Goal: Find specific page/section: Find specific page/section

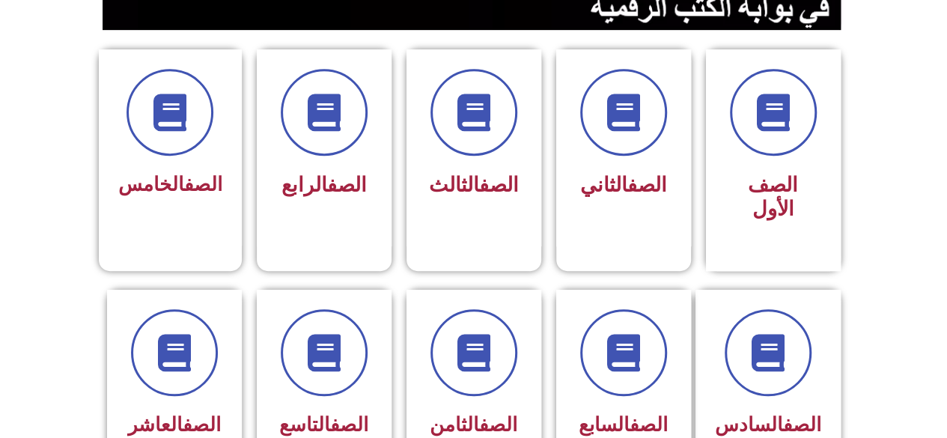
scroll to position [390, 0]
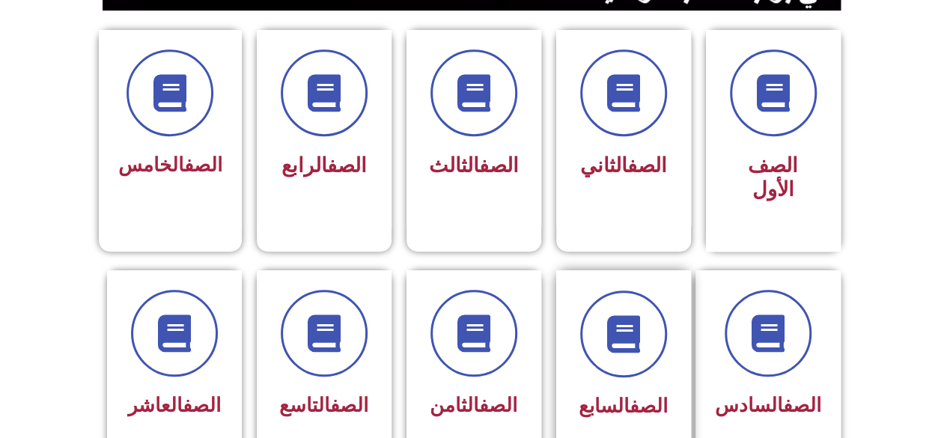
click at [592, 352] on div "الصف السابع" at bounding box center [623, 357] width 94 height 135
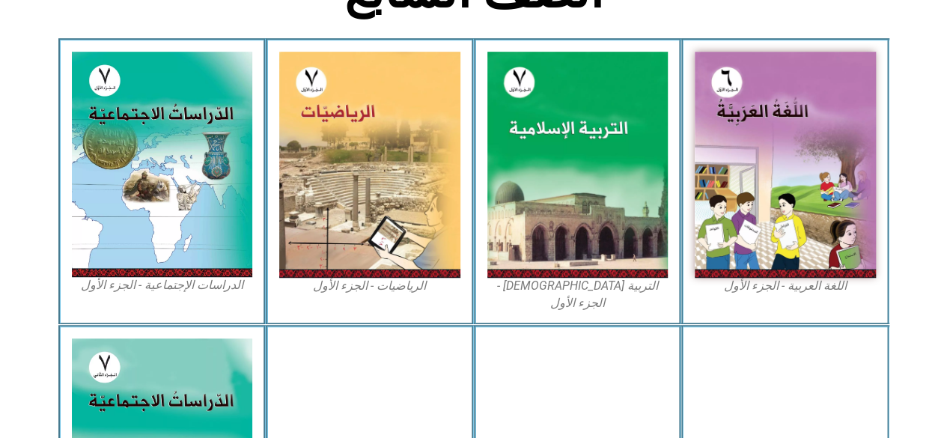
scroll to position [427, 0]
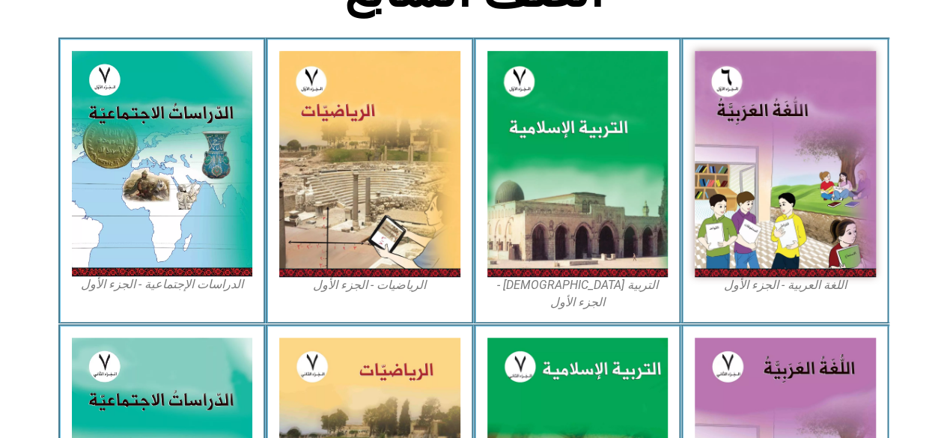
click at [183, 213] on img at bounding box center [162, 163] width 181 height 225
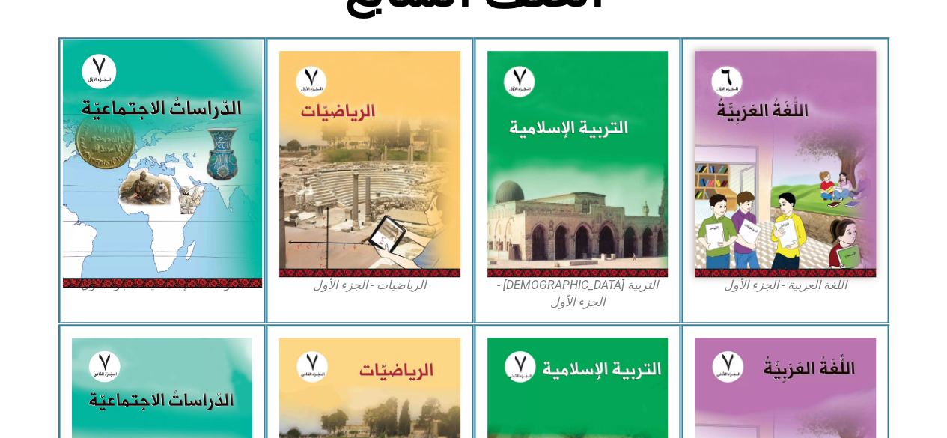
click at [181, 141] on img at bounding box center [161, 164] width 199 height 248
click at [193, 167] on img at bounding box center [161, 164] width 199 height 248
click at [172, 213] on img at bounding box center [161, 164] width 199 height 248
click at [178, 205] on img at bounding box center [161, 164] width 199 height 248
click at [186, 196] on img at bounding box center [161, 164] width 199 height 248
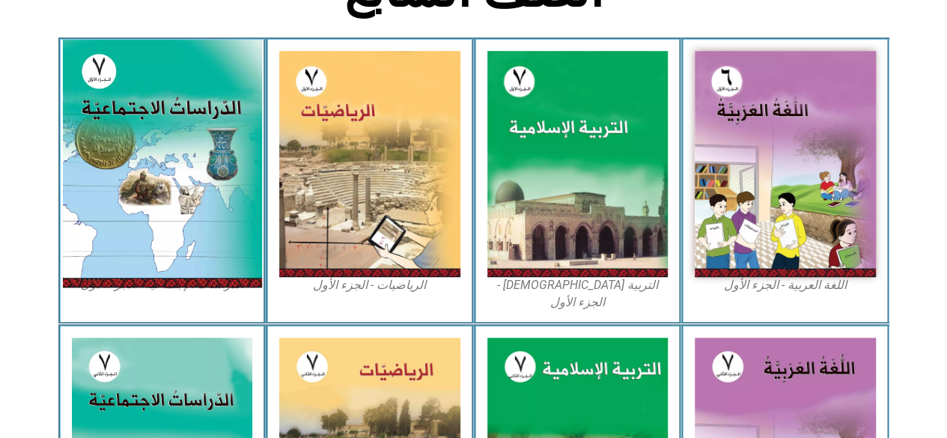
click at [184, 204] on img at bounding box center [161, 164] width 199 height 248
click at [185, 206] on img at bounding box center [161, 164] width 199 height 248
click at [196, 198] on img at bounding box center [161, 164] width 199 height 248
click at [188, 197] on img at bounding box center [161, 164] width 199 height 248
click at [205, 186] on img at bounding box center [161, 164] width 199 height 248
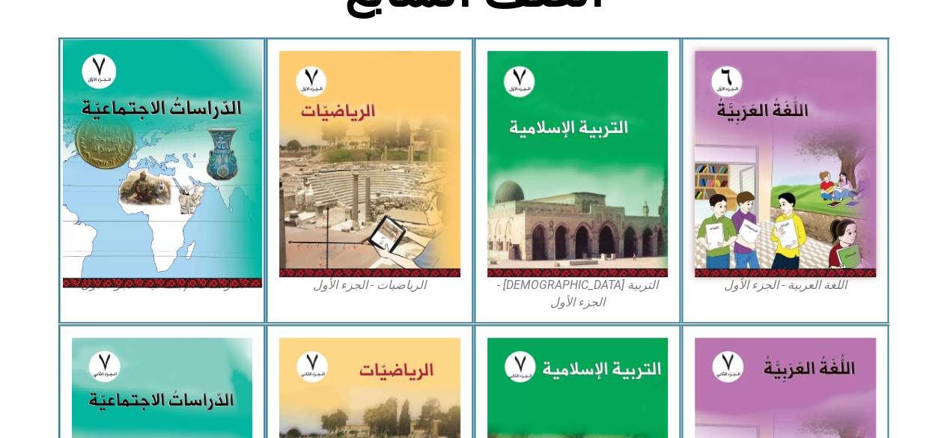
click at [199, 196] on img at bounding box center [161, 164] width 199 height 248
click at [198, 222] on img at bounding box center [161, 164] width 199 height 248
click at [197, 126] on img at bounding box center [161, 164] width 199 height 248
click at [196, 147] on img at bounding box center [161, 164] width 199 height 248
click at [204, 151] on img at bounding box center [161, 164] width 199 height 248
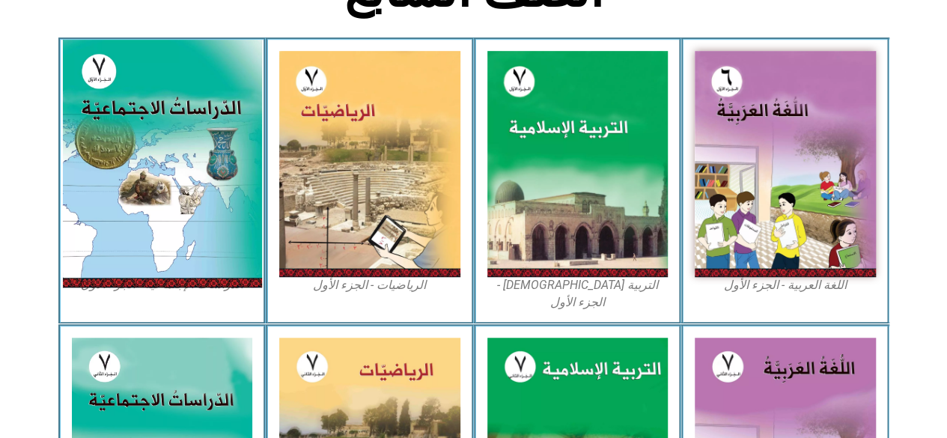
click at [210, 145] on img at bounding box center [161, 164] width 199 height 248
click at [214, 147] on img at bounding box center [161, 164] width 199 height 248
click at [125, 150] on img at bounding box center [161, 164] width 199 height 248
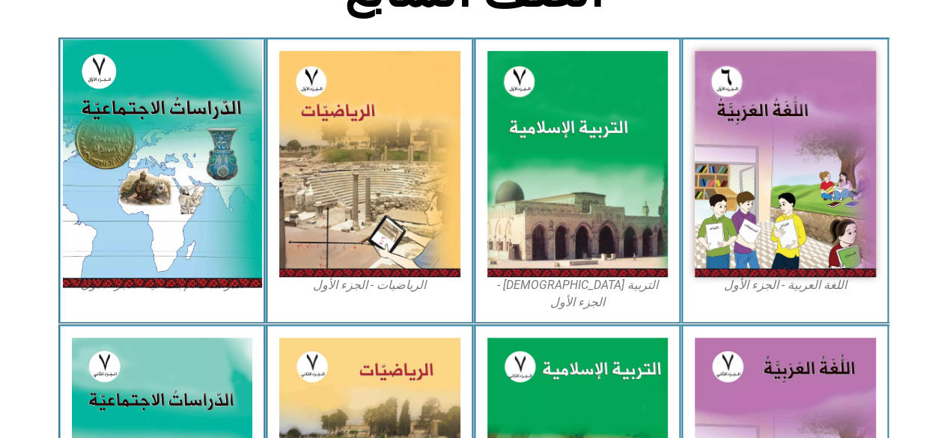
click at [125, 150] on img at bounding box center [161, 164] width 199 height 248
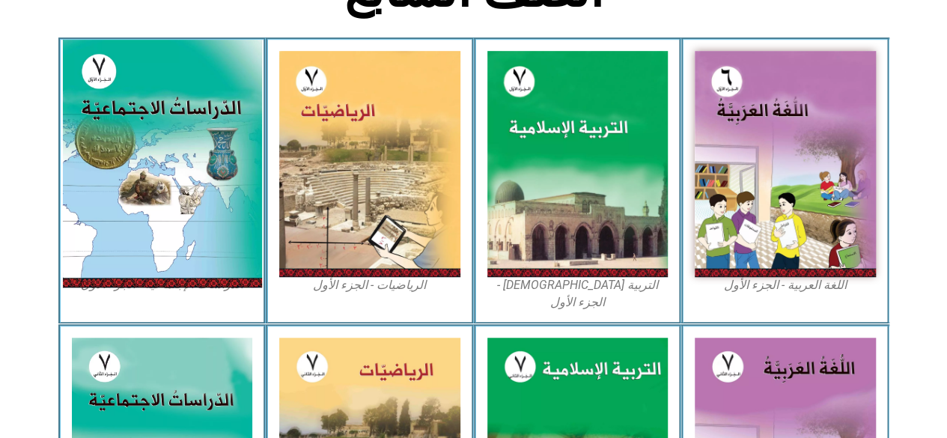
click at [125, 150] on img at bounding box center [161, 164] width 199 height 248
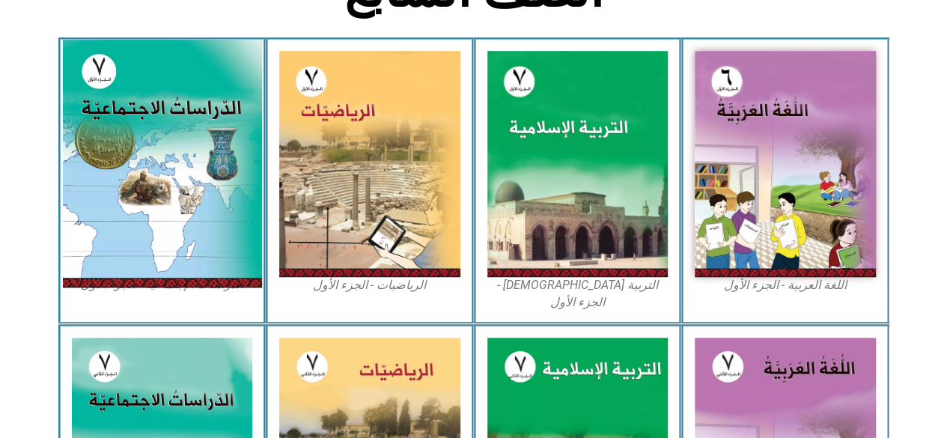
click at [125, 150] on img at bounding box center [161, 164] width 199 height 248
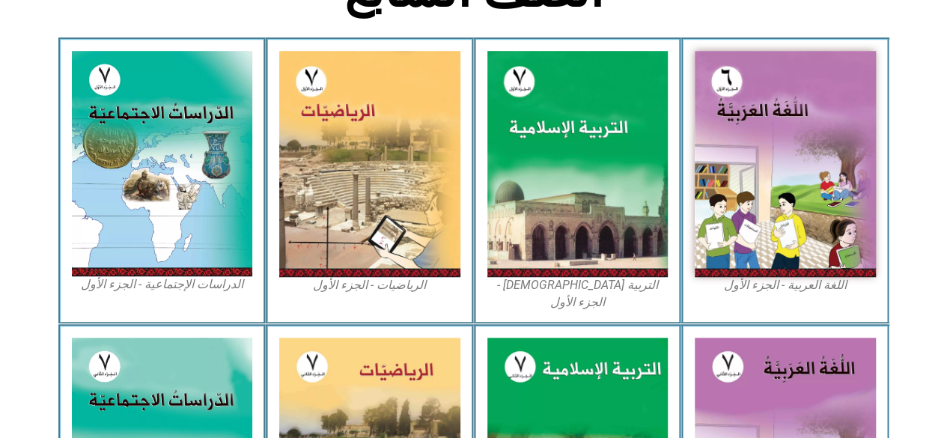
click at [915, 143] on section "اللغة العربية - الجزء الأول​ التربية الإسلامية - الجزء الأول الرياضيات - الجزء …" at bounding box center [473, 180] width 947 height 287
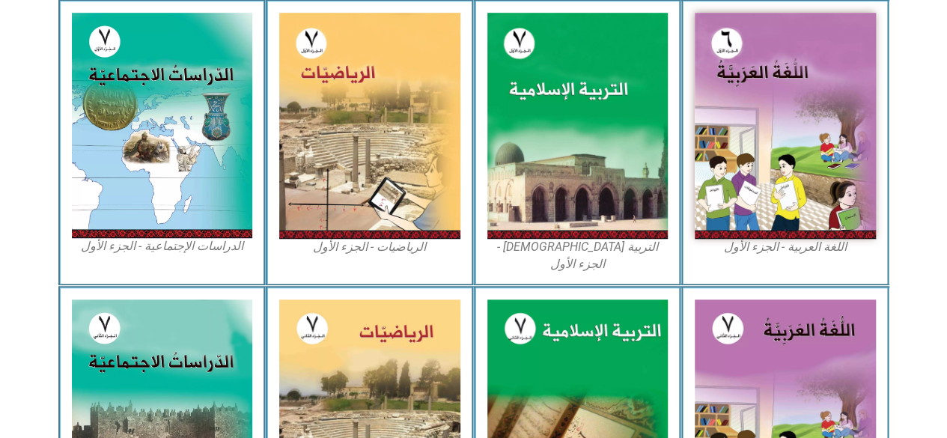
scroll to position [467, 0]
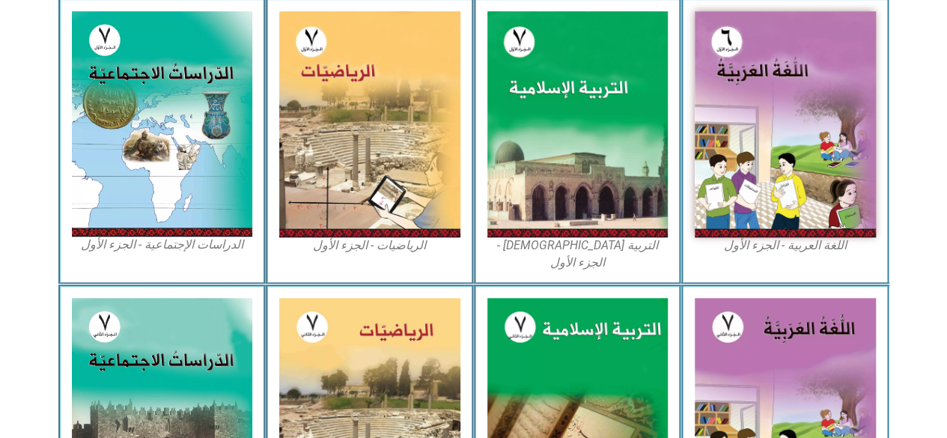
click at [216, 204] on img at bounding box center [162, 123] width 181 height 225
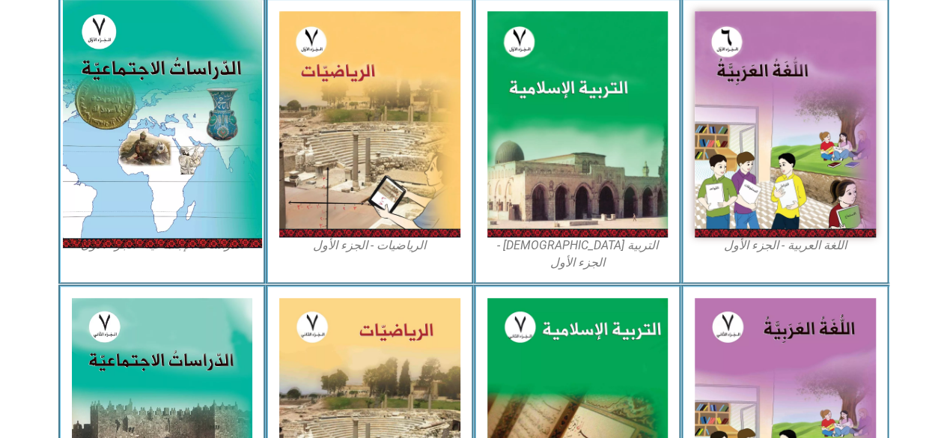
click at [178, 162] on img at bounding box center [161, 124] width 199 height 248
click at [212, 68] on img at bounding box center [161, 124] width 199 height 248
click at [205, 97] on img at bounding box center [161, 124] width 199 height 248
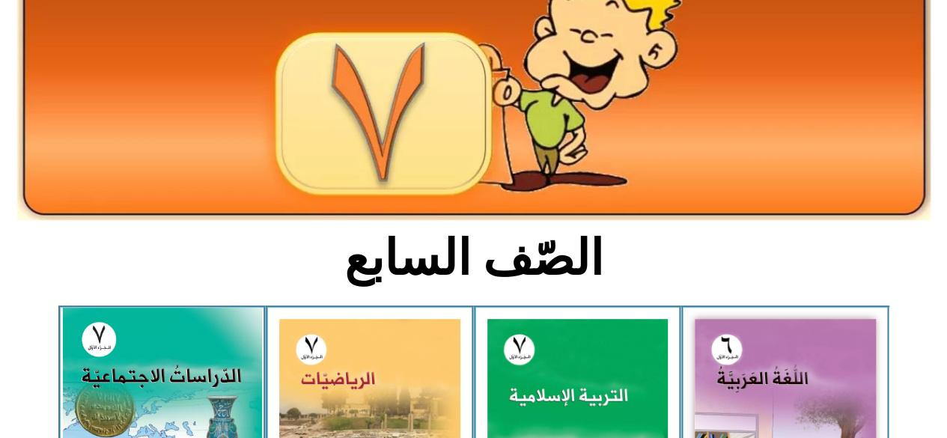
scroll to position [156, 0]
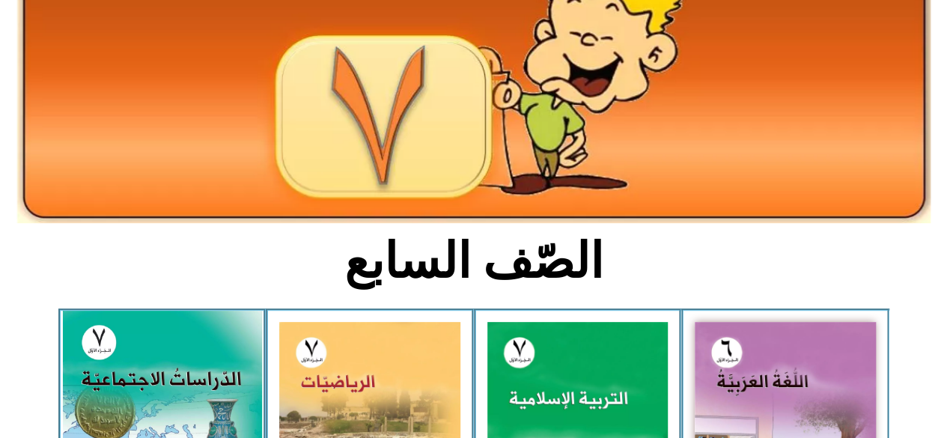
click at [162, 412] on img at bounding box center [161, 435] width 199 height 248
click at [168, 397] on img at bounding box center [161, 435] width 199 height 248
click at [185, 397] on img at bounding box center [161, 435] width 199 height 248
click at [205, 398] on img at bounding box center [161, 435] width 199 height 248
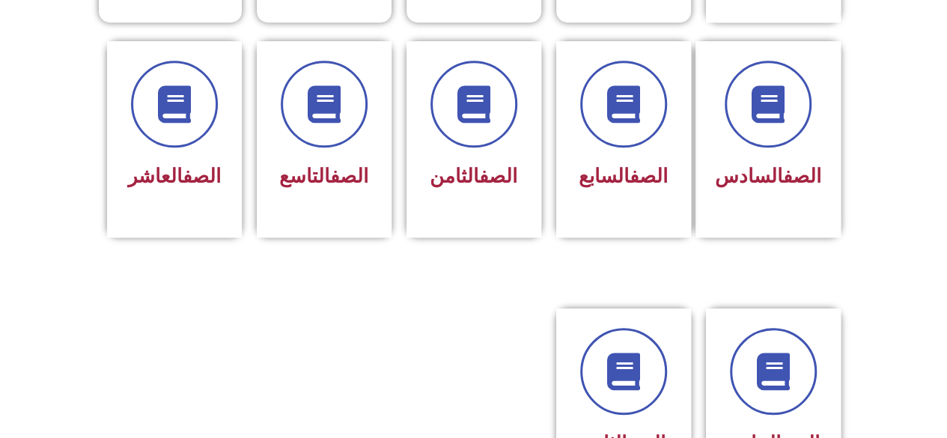
scroll to position [662, 0]
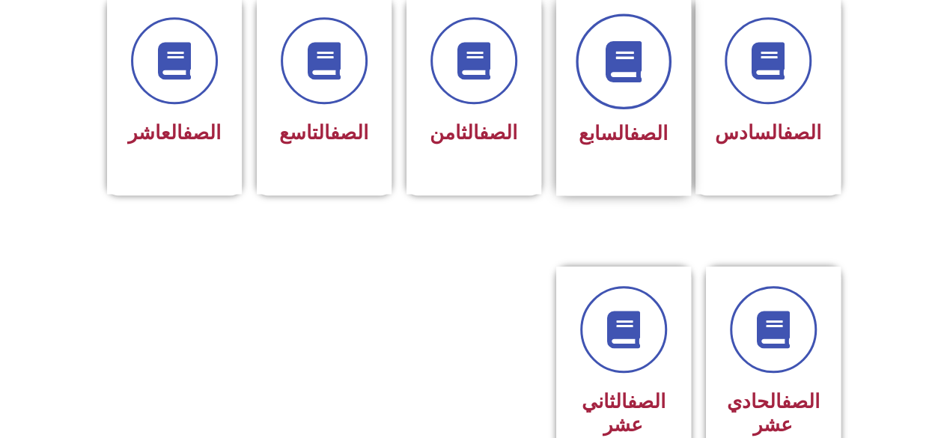
click at [612, 63] on span at bounding box center [624, 61] width 96 height 96
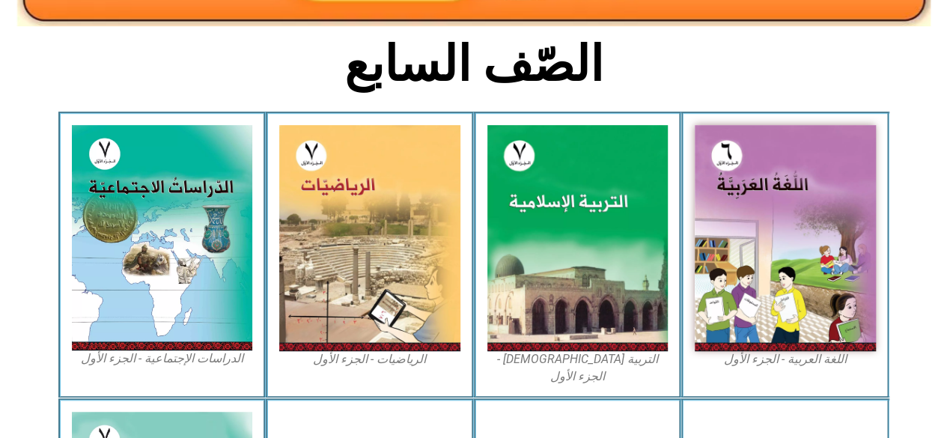
scroll to position [360, 0]
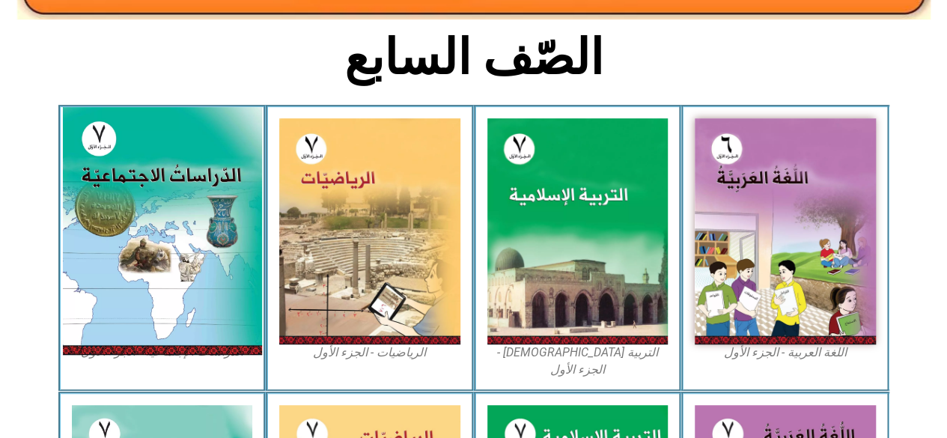
click at [132, 224] on img at bounding box center [161, 231] width 199 height 248
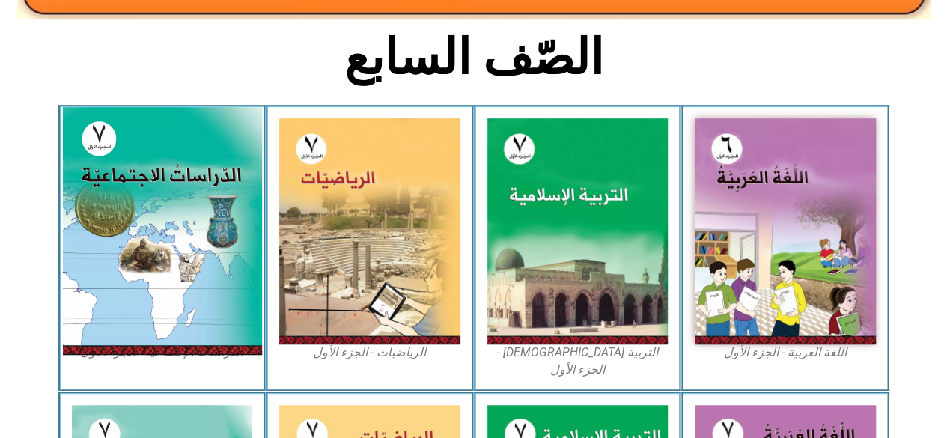
click at [132, 224] on img at bounding box center [161, 231] width 199 height 248
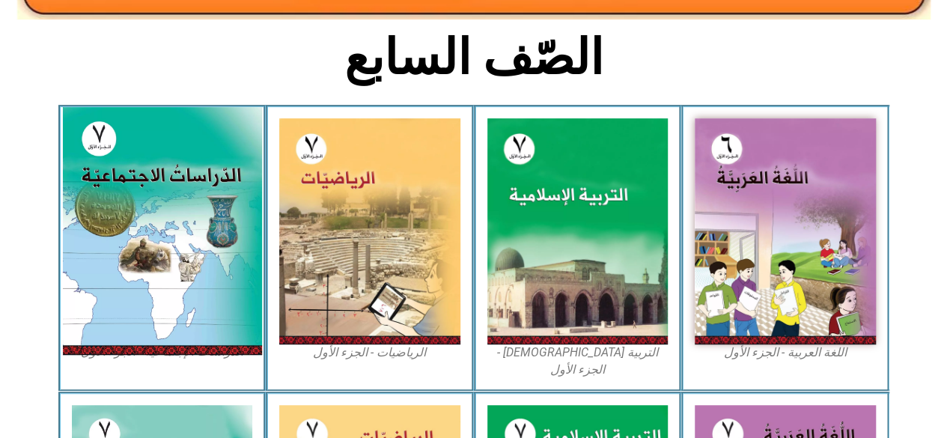
click at [132, 224] on img at bounding box center [161, 231] width 199 height 248
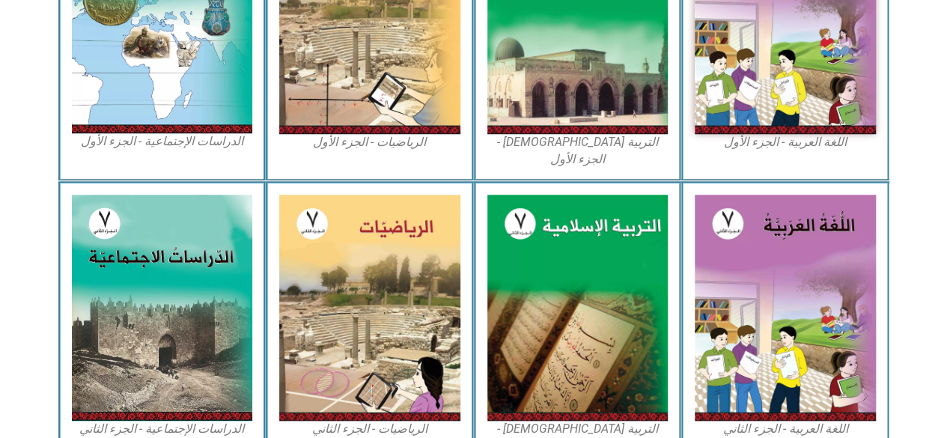
scroll to position [585, 0]
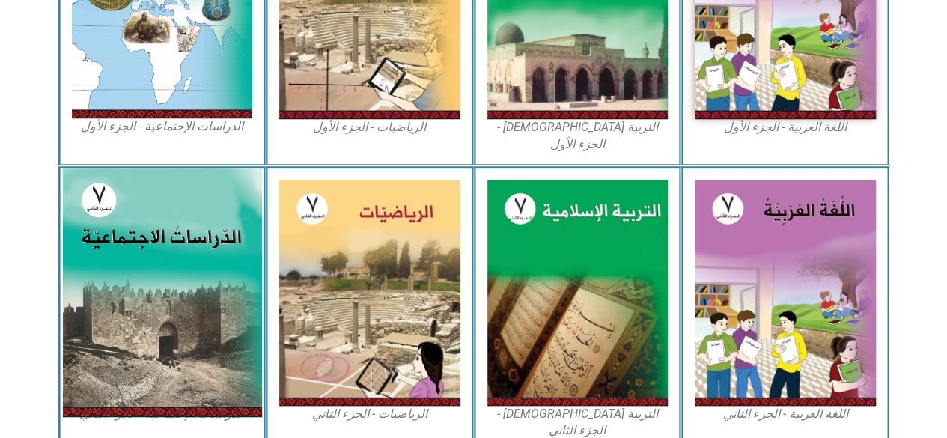
click at [106, 345] on img at bounding box center [161, 292] width 199 height 249
click at [101, 348] on img at bounding box center [161, 292] width 199 height 249
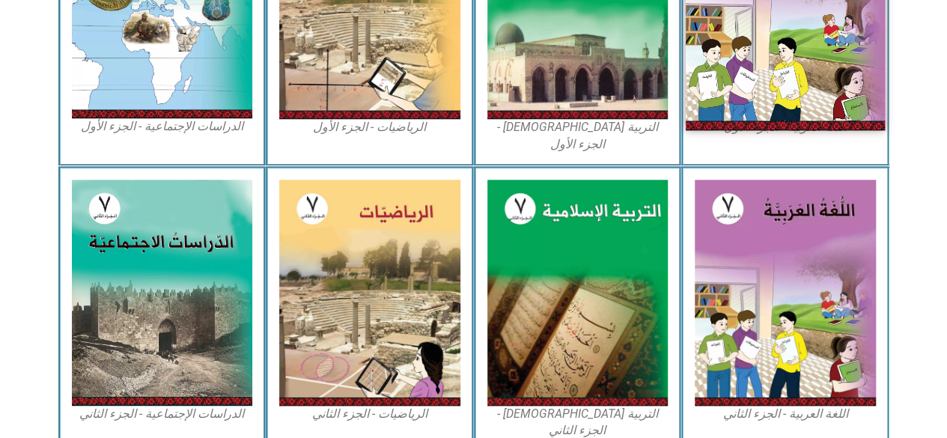
click at [828, 103] on img at bounding box center [785, 6] width 199 height 249
click at [847, 104] on img at bounding box center [785, 6] width 199 height 249
click at [844, 106] on img at bounding box center [785, 6] width 199 height 249
click at [848, 108] on img at bounding box center [785, 6] width 199 height 249
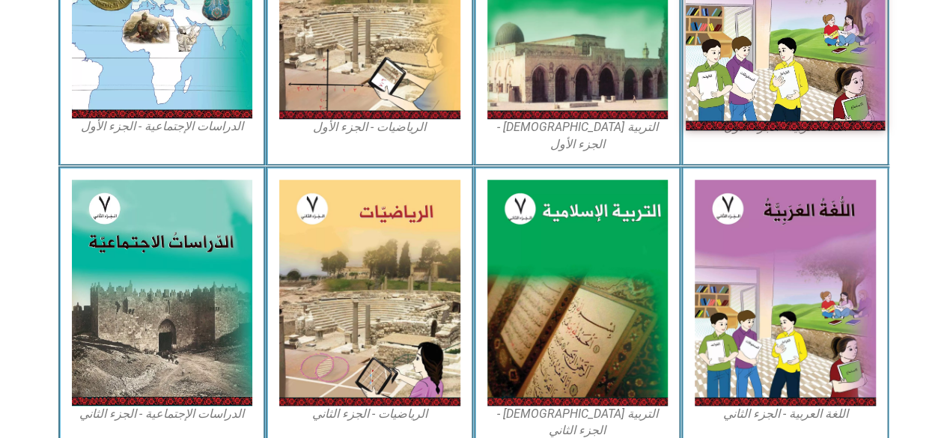
click at [847, 109] on img at bounding box center [785, 6] width 199 height 249
click at [849, 109] on img at bounding box center [785, 6] width 199 height 249
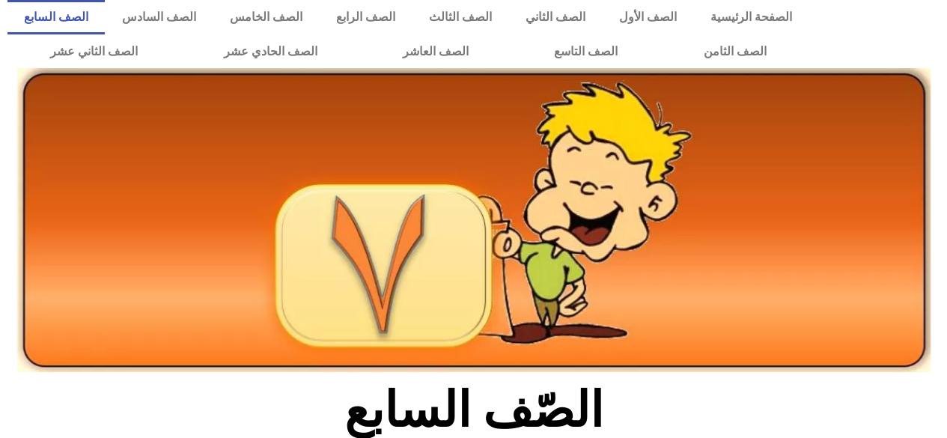
scroll to position [0, 0]
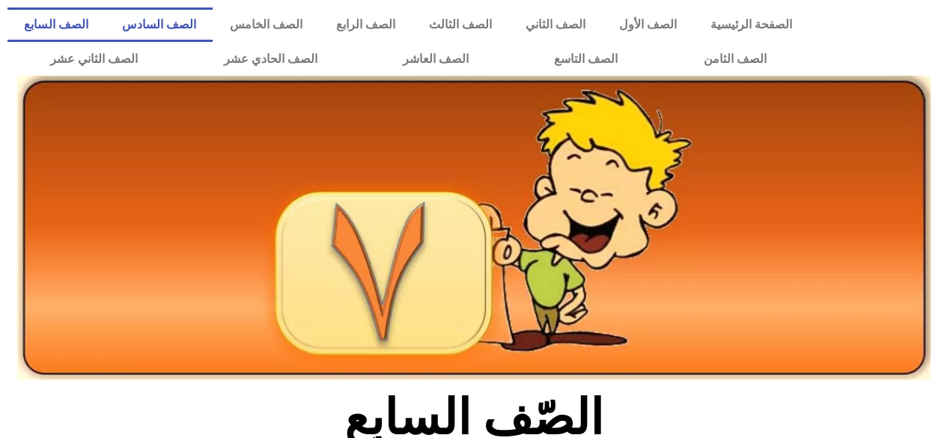
click at [213, 22] on link "الصف السادس" at bounding box center [159, 24] width 108 height 34
